Goal: Task Accomplishment & Management: Use online tool/utility

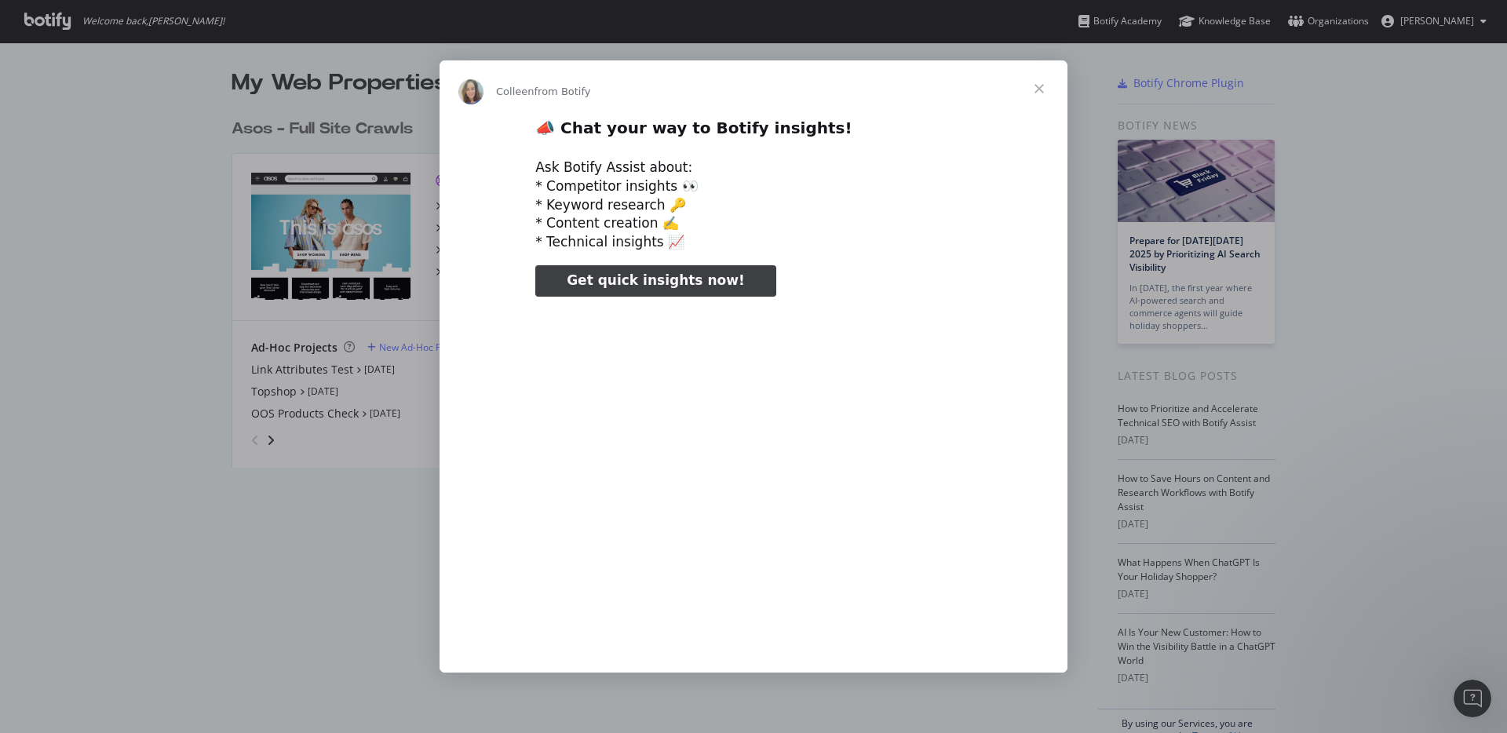
type input "3296666"
click at [1030, 86] on span "Close" at bounding box center [1039, 88] width 57 height 57
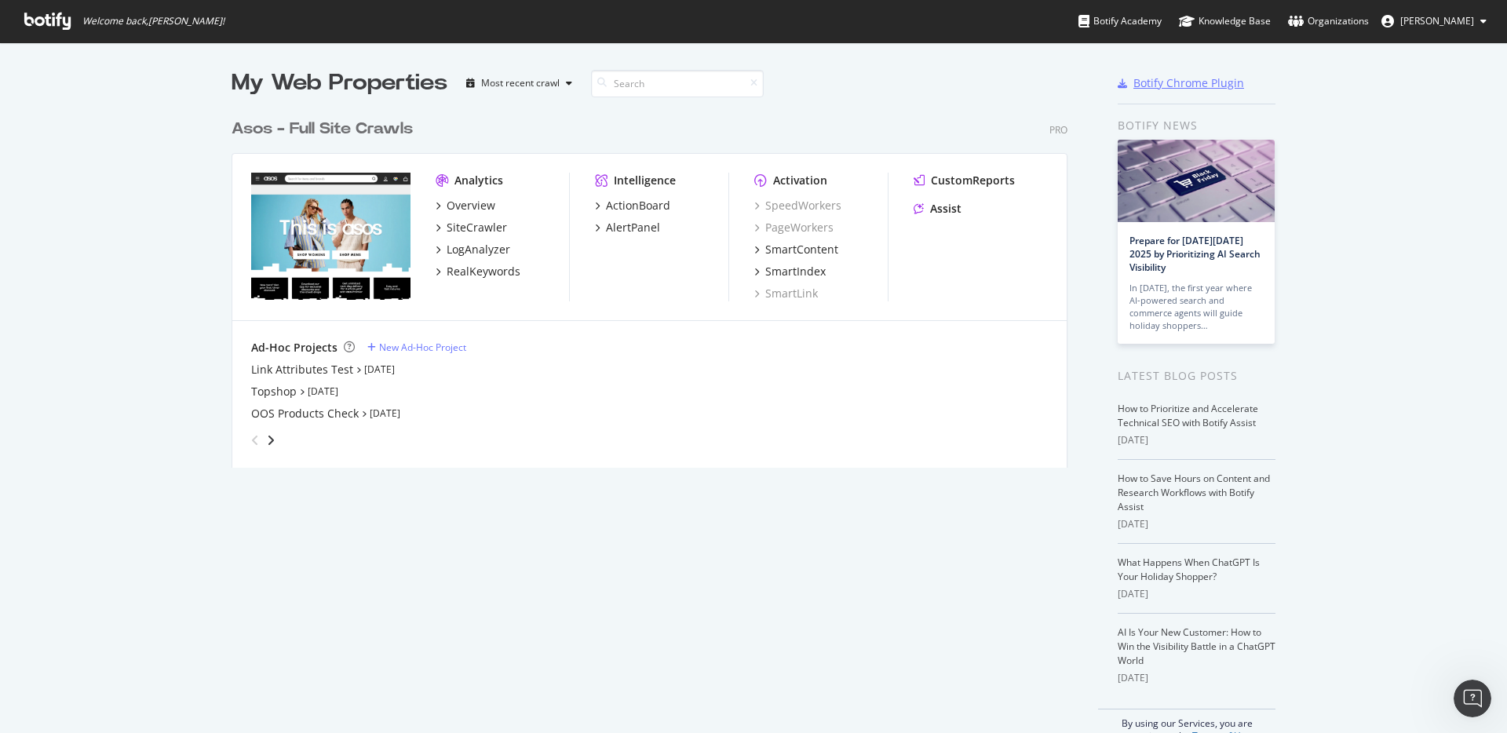
click at [1222, 81] on div "Botify Chrome Plugin" at bounding box center [1189, 83] width 111 height 16
